Goal: Task Accomplishment & Management: Manage account settings

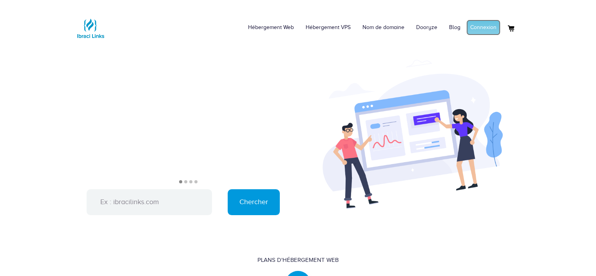
click at [486, 21] on link "Connexion" at bounding box center [484, 28] width 34 height 16
click at [480, 23] on link "Mon compte" at bounding box center [482, 28] width 38 height 16
